Goal: Check status

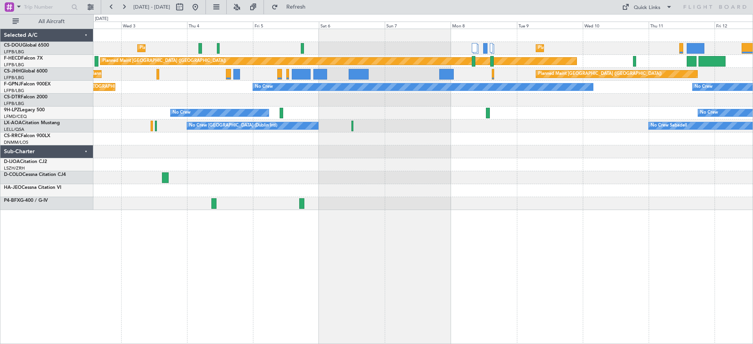
click at [269, 195] on div "Planned Maint [GEOGRAPHIC_DATA] ([GEOGRAPHIC_DATA]) Planned Maint [GEOGRAPHIC_D…" at bounding box center [422, 119] width 659 height 181
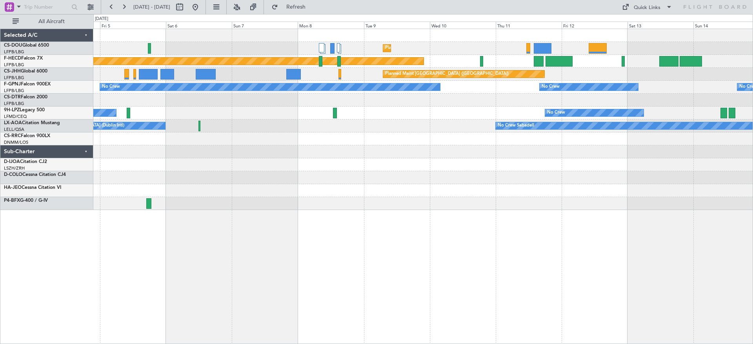
click at [383, 191] on div "Planned Maint [GEOGRAPHIC_DATA] ([GEOGRAPHIC_DATA]) Planned Maint [GEOGRAPHIC_D…" at bounding box center [422, 119] width 659 height 181
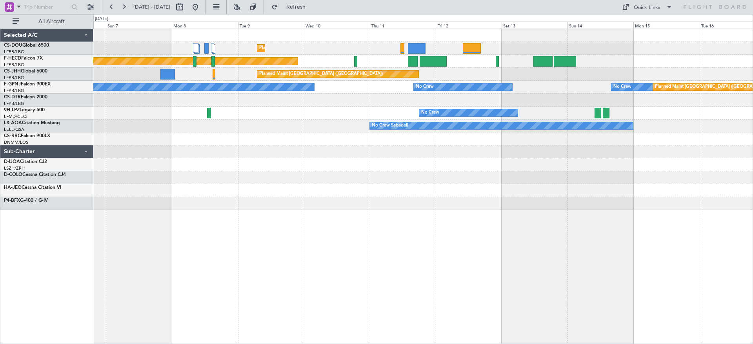
click at [432, 179] on div "Planned Maint [GEOGRAPHIC_DATA] ([GEOGRAPHIC_DATA]) Planned Maint [GEOGRAPHIC_D…" at bounding box center [422, 119] width 659 height 181
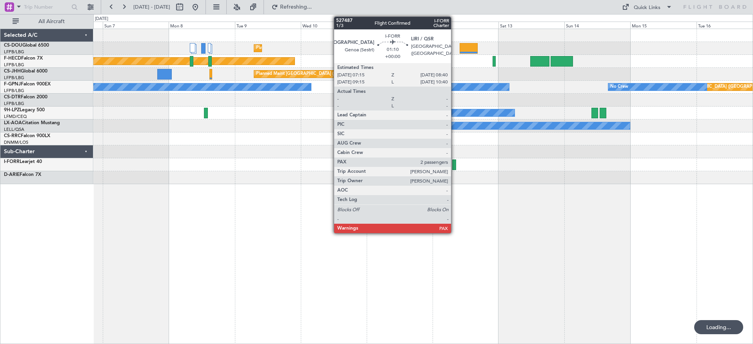
click at [454, 164] on div at bounding box center [454, 165] width 4 height 11
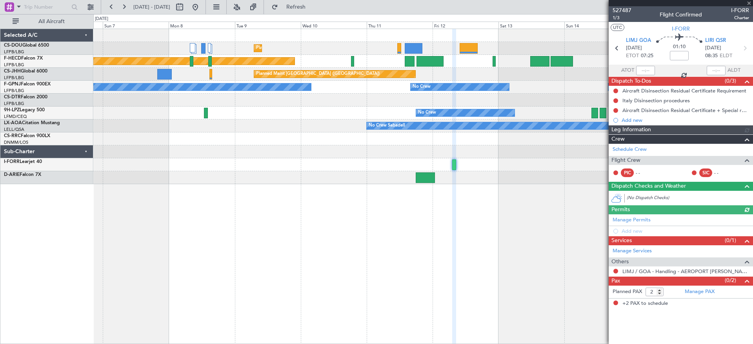
click at [621, 6] on div at bounding box center [680, 3] width 144 height 6
click at [620, 8] on span "527487" at bounding box center [621, 10] width 19 height 8
click at [627, 9] on span "527487" at bounding box center [621, 10] width 19 height 8
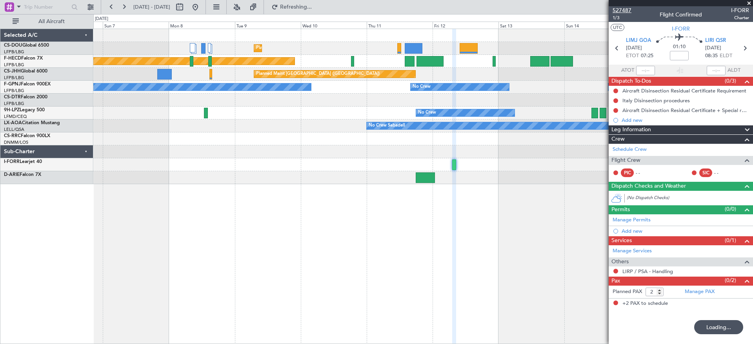
type input "-00:10"
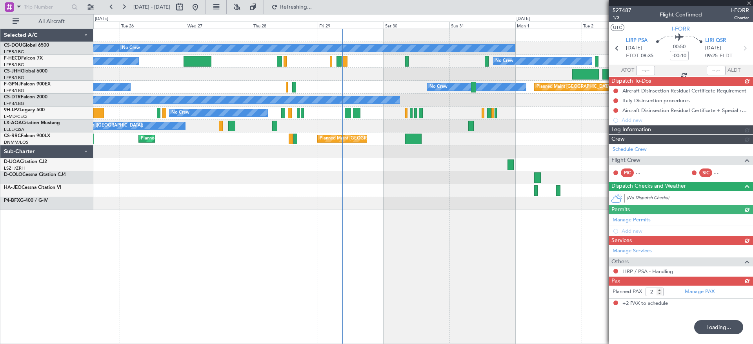
click at [534, 189] on div "Planned Maint [GEOGRAPHIC_DATA] ([GEOGRAPHIC_DATA]) A/C Unavailable No Crew Pla…" at bounding box center [422, 119] width 659 height 181
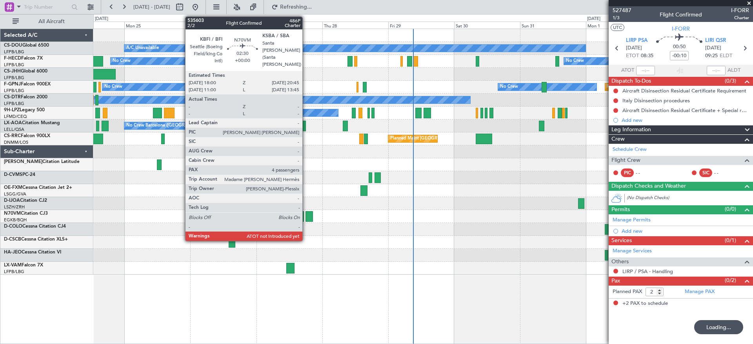
click at [306, 215] on div at bounding box center [309, 216] width 8 height 11
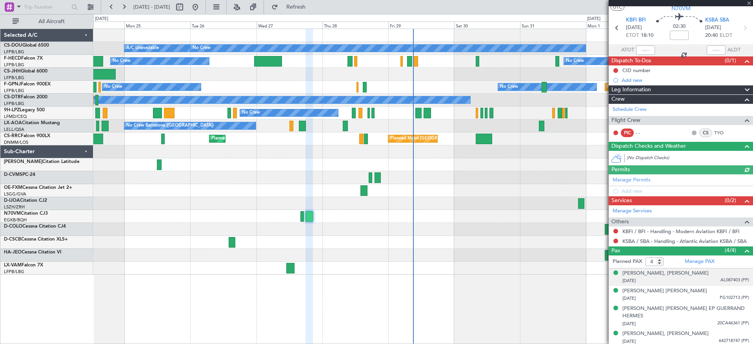
scroll to position [22, 0]
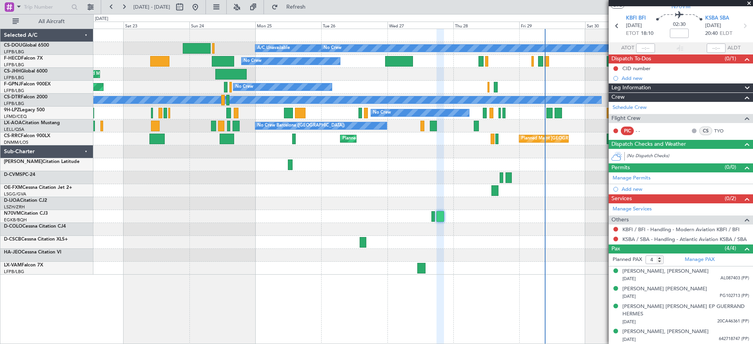
click at [379, 183] on div at bounding box center [422, 177] width 659 height 13
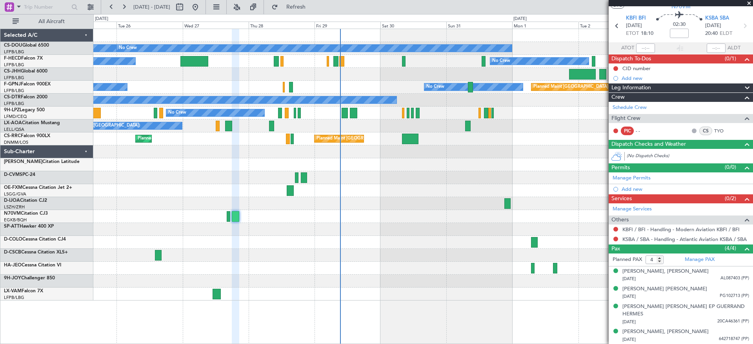
click at [321, 200] on div "Planned Maint [GEOGRAPHIC_DATA] ([GEOGRAPHIC_DATA]) No Crew A/C Unavailable Pla…" at bounding box center [422, 165] width 659 height 272
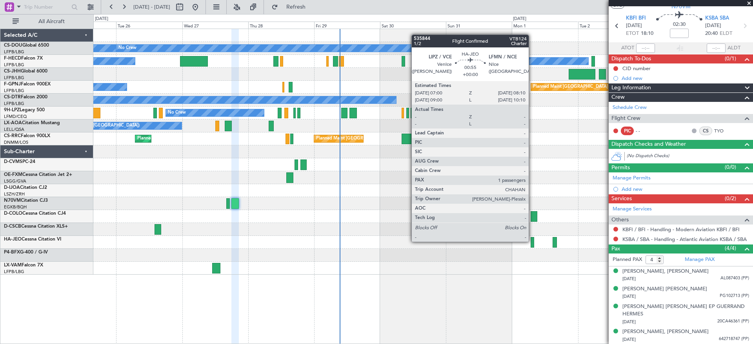
click at [532, 241] on div at bounding box center [532, 242] width 4 height 11
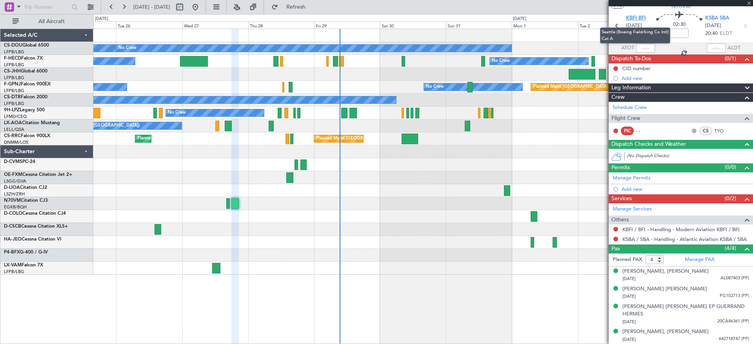
type input "1"
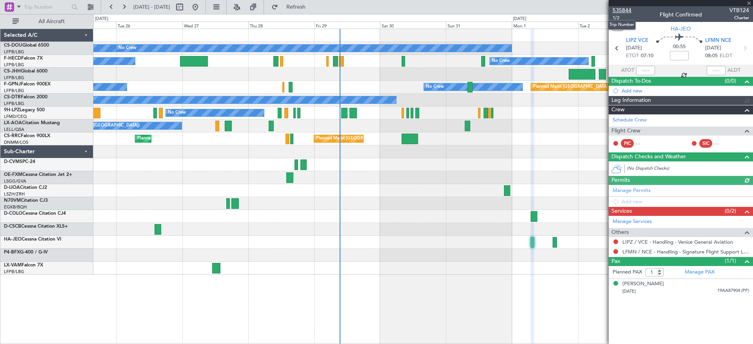
click at [624, 11] on span "535844" at bounding box center [621, 10] width 19 height 8
